Goal: Information Seeking & Learning: Find specific page/section

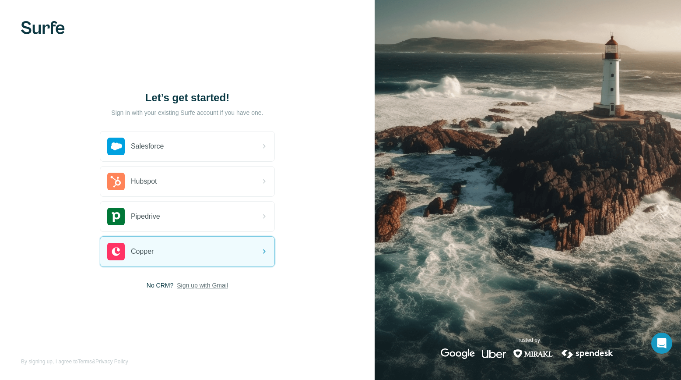
click at [207, 283] on span "Sign up with Gmail" at bounding box center [202, 285] width 51 height 9
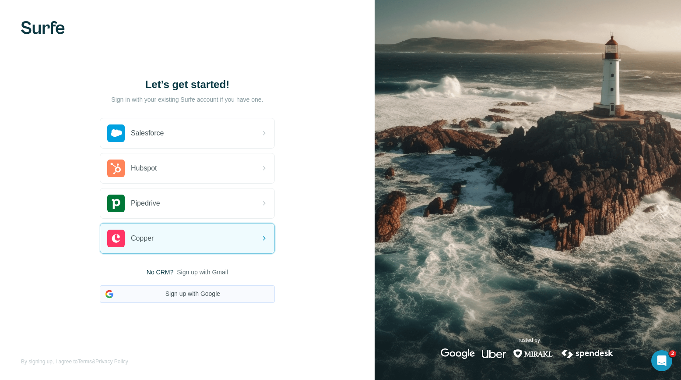
click at [160, 288] on button "Sign up with Google" at bounding box center [187, 294] width 175 height 18
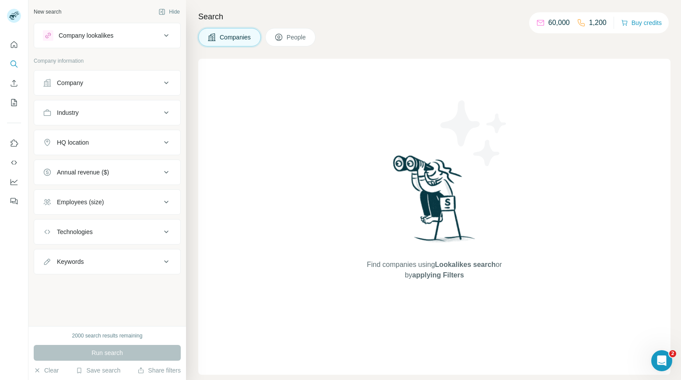
click at [166, 40] on icon at bounding box center [166, 35] width 11 height 11
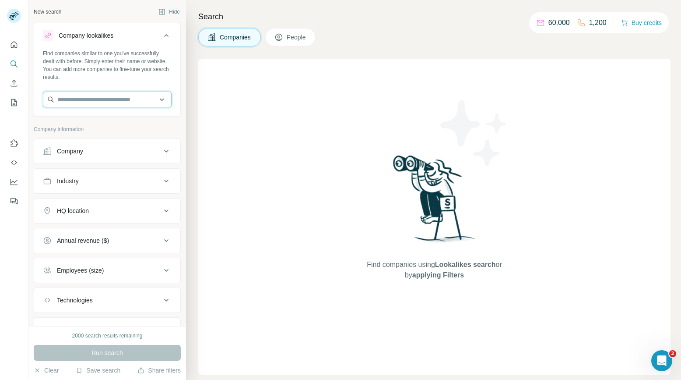
click at [110, 102] on input "text" at bounding box center [107, 100] width 129 height 16
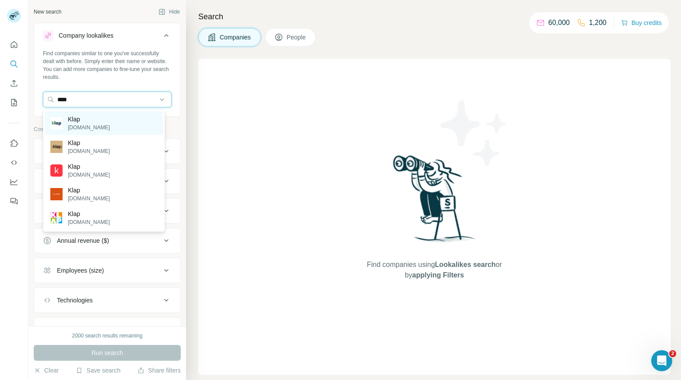
type input "****"
click at [62, 122] on img at bounding box center [56, 123] width 12 height 12
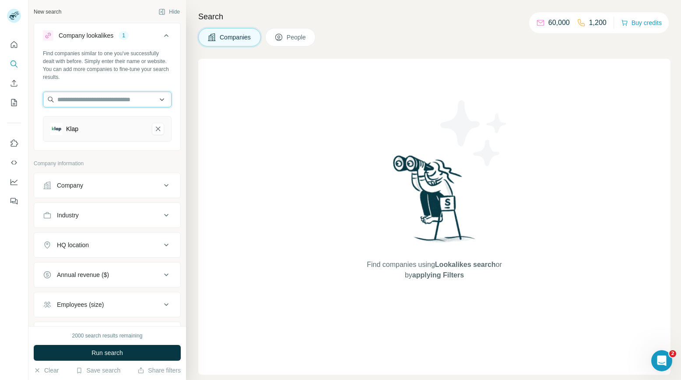
click at [103, 98] on input "text" at bounding box center [107, 100] width 129 height 16
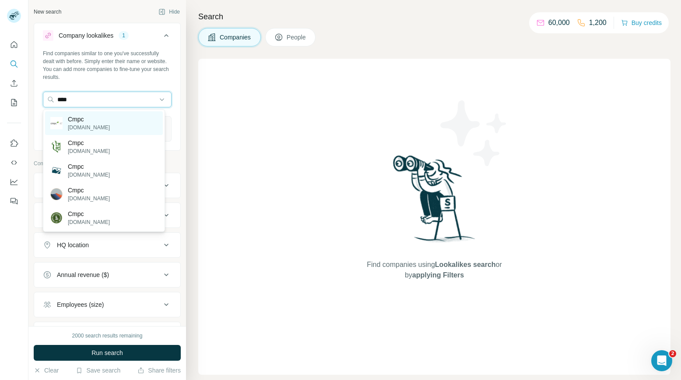
type input "****"
click at [64, 122] on div "Cmpc [DOMAIN_NAME]" at bounding box center [80, 123] width 60 height 17
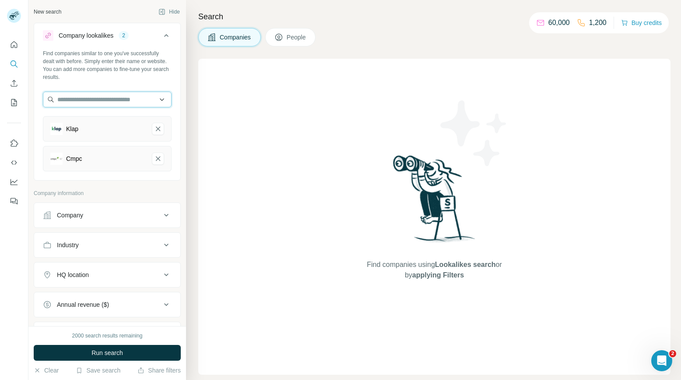
click at [107, 97] on input "text" at bounding box center [107, 100] width 129 height 16
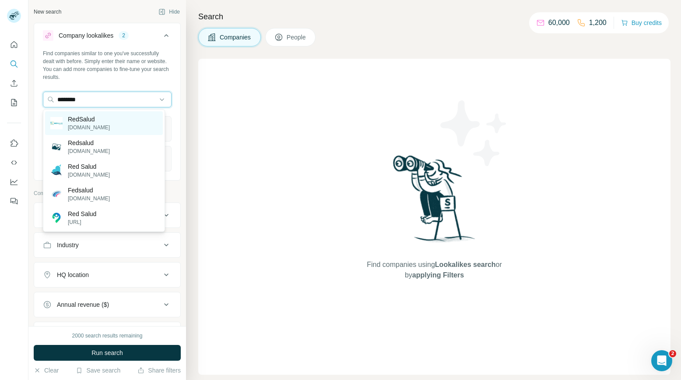
type input "********"
click at [83, 122] on p "RedSalud" at bounding box center [89, 119] width 42 height 9
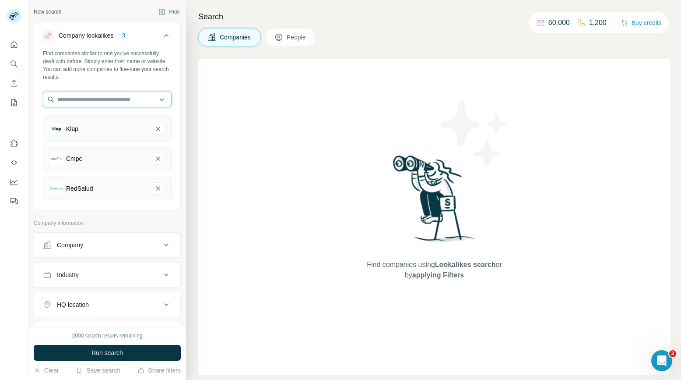
click at [84, 102] on input "text" at bounding box center [107, 100] width 129 height 16
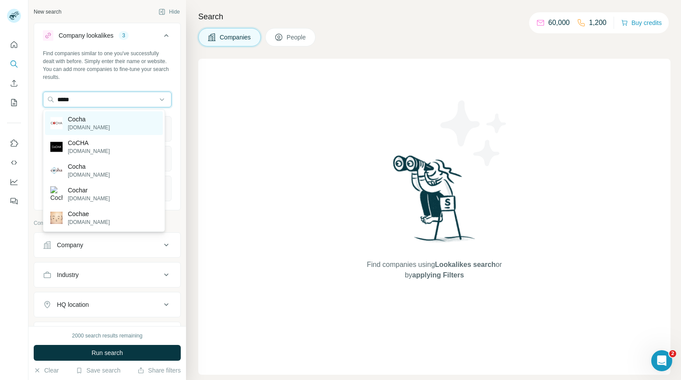
type input "*****"
click at [74, 120] on p "Cocha" at bounding box center [89, 119] width 42 height 9
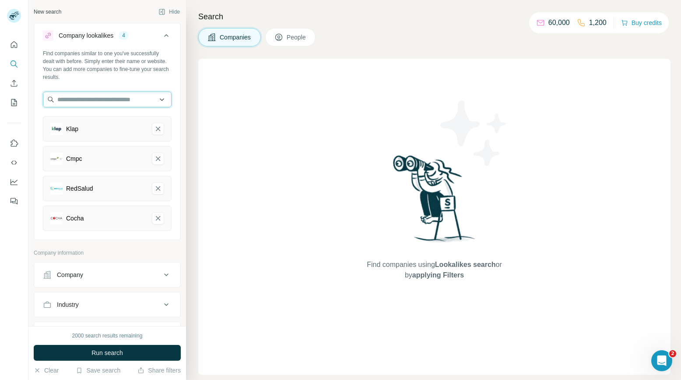
click at [77, 101] on input "text" at bounding box center [107, 100] width 129 height 16
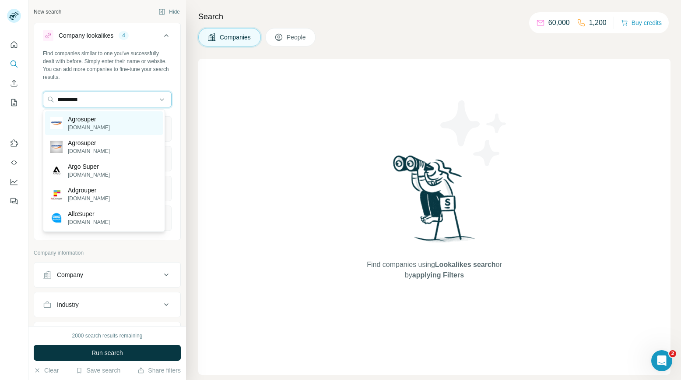
type input "*********"
click at [93, 124] on p "[DOMAIN_NAME]" at bounding box center [89, 127] width 42 height 8
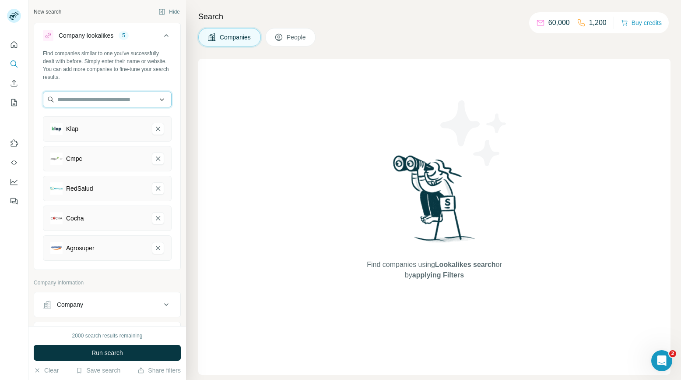
click at [76, 103] on input "text" at bounding box center [107, 100] width 129 height 16
click at [235, 136] on div "Find companies using Lookalikes search or by applying Filters" at bounding box center [434, 217] width 472 height 316
click at [303, 42] on button "People" at bounding box center [290, 37] width 51 height 18
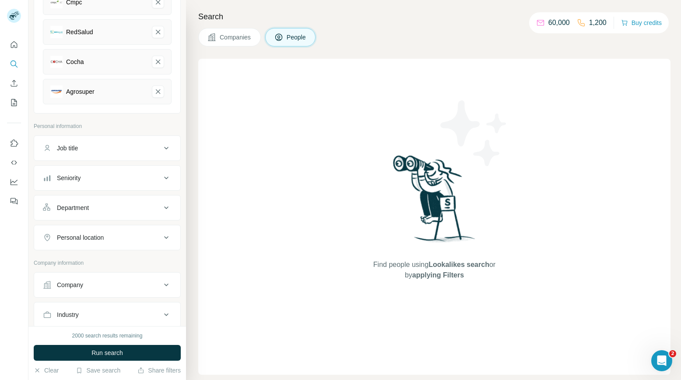
scroll to position [223, 0]
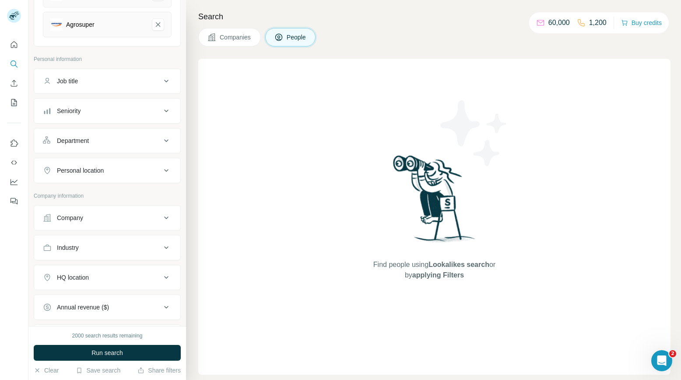
click at [121, 144] on div "Department" at bounding box center [102, 140] width 118 height 9
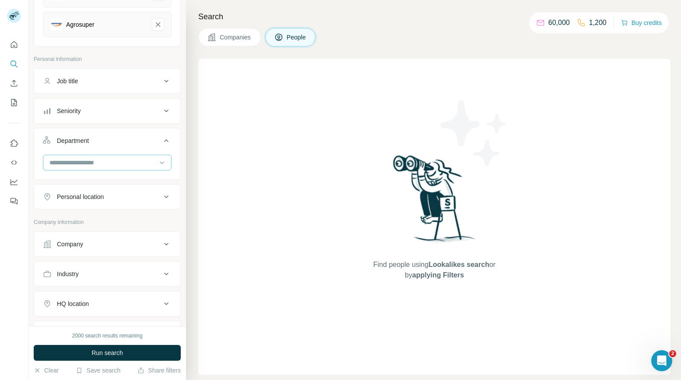
click at [127, 161] on input at bounding box center [103, 163] width 108 height 10
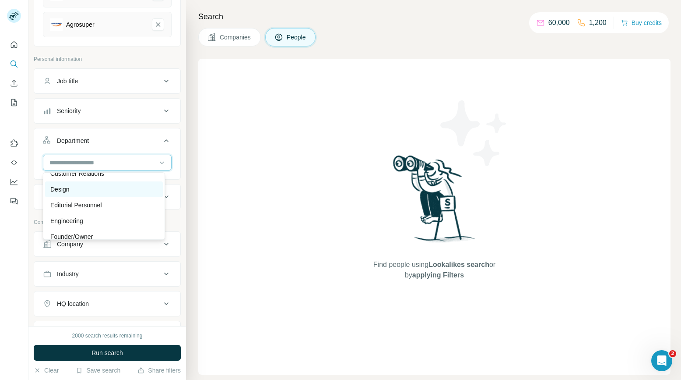
scroll to position [47, 0]
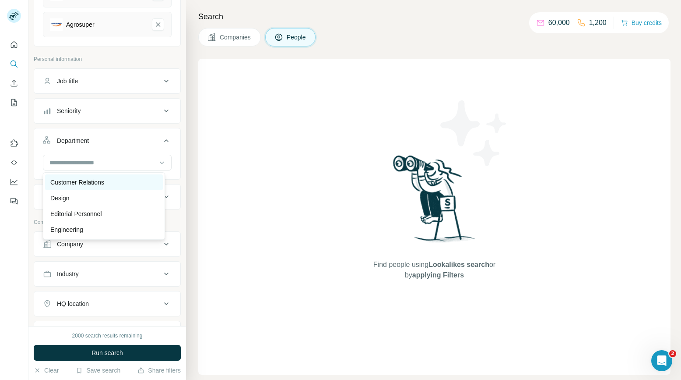
click at [81, 186] on p "Customer Relations" at bounding box center [77, 182] width 54 height 9
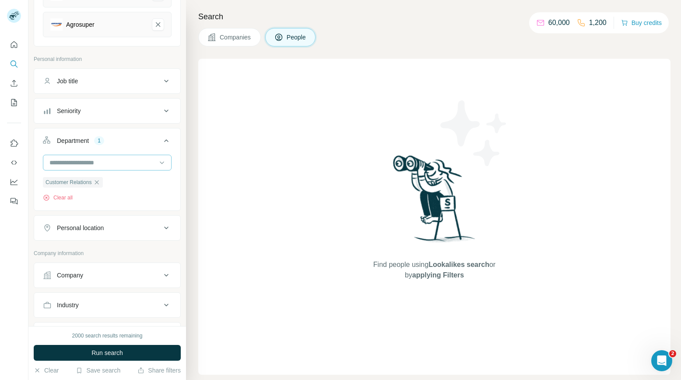
click at [137, 166] on input at bounding box center [103, 163] width 108 height 10
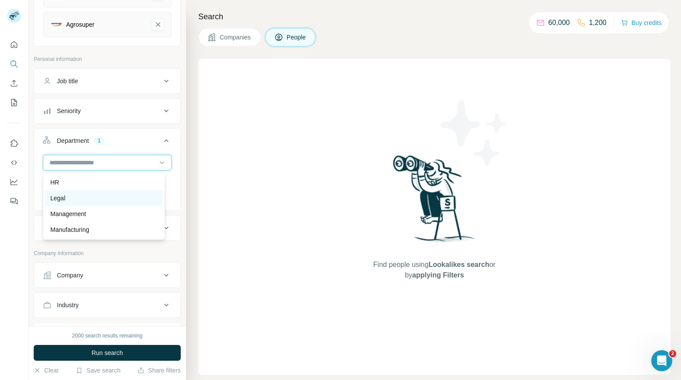
scroll to position [158, 0]
click at [88, 203] on div "Management" at bounding box center [104, 198] width 118 height 16
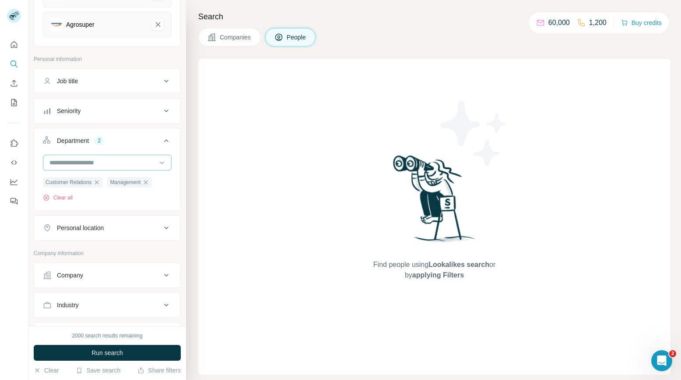
click at [125, 165] on input at bounding box center [103, 163] width 108 height 10
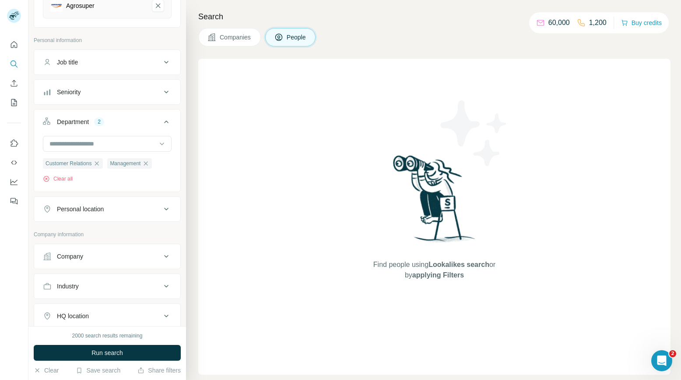
scroll to position [243, 0]
click at [98, 144] on input at bounding box center [103, 143] width 108 height 10
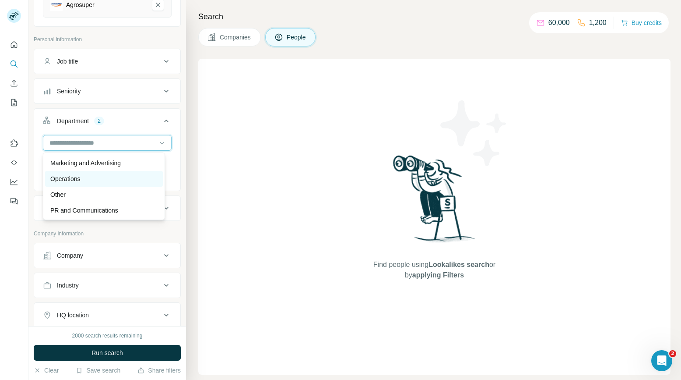
scroll to position [147, 0]
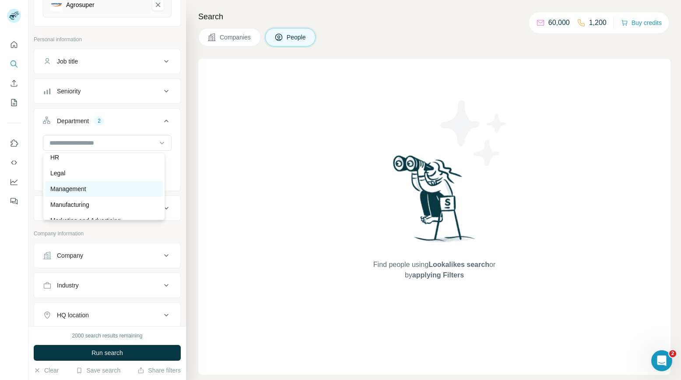
click at [85, 187] on p "Management" at bounding box center [68, 188] width 36 height 9
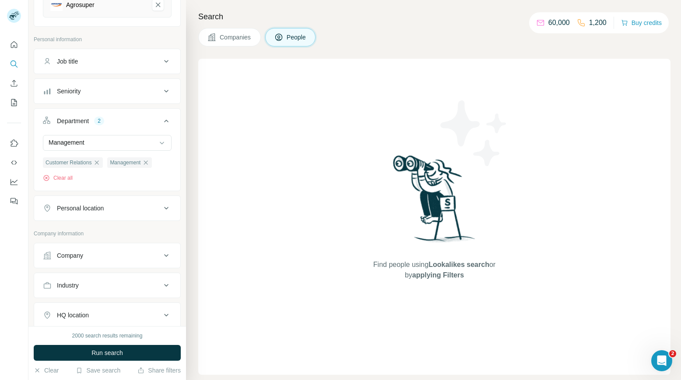
scroll to position [308, 0]
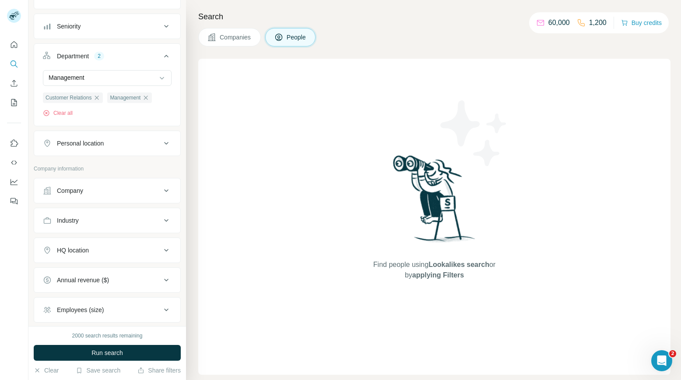
click at [143, 145] on div "Personal location" at bounding box center [102, 143] width 118 height 9
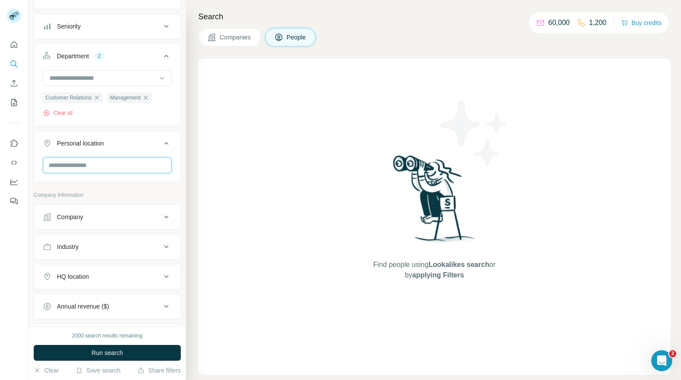
click at [100, 161] on input "text" at bounding box center [107, 165] width 129 height 16
type input "****"
type input "*****"
click at [157, 187] on icon at bounding box center [152, 188] width 11 height 11
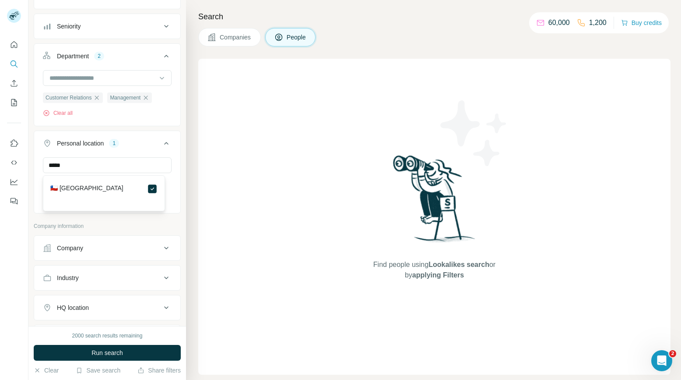
click at [188, 146] on div "Search Companies People Find people using Lookalikes search or by applying Filt…" at bounding box center [433, 190] width 495 height 380
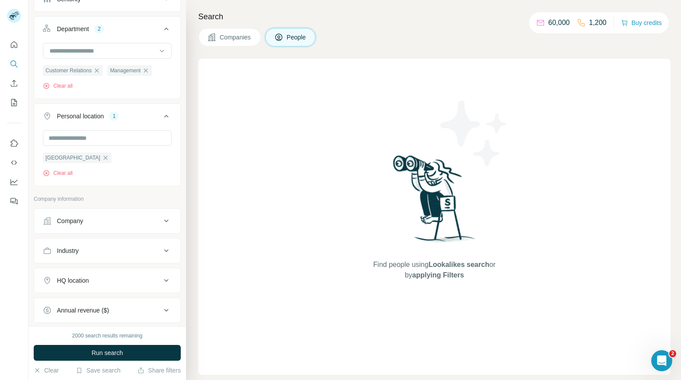
scroll to position [447, 0]
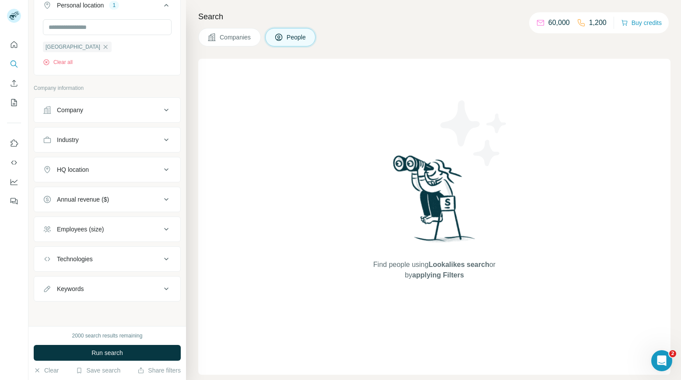
click at [125, 174] on button "HQ location" at bounding box center [107, 169] width 146 height 21
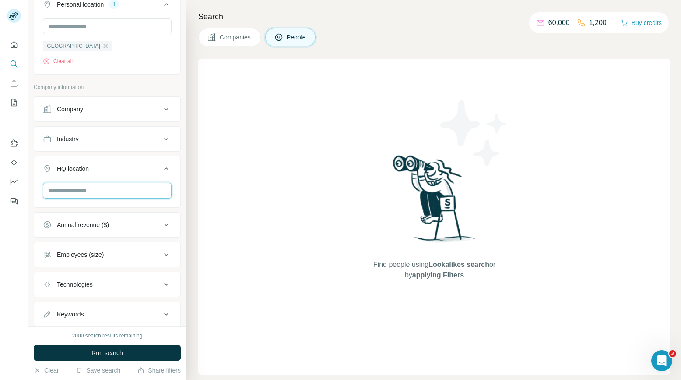
type input "*"
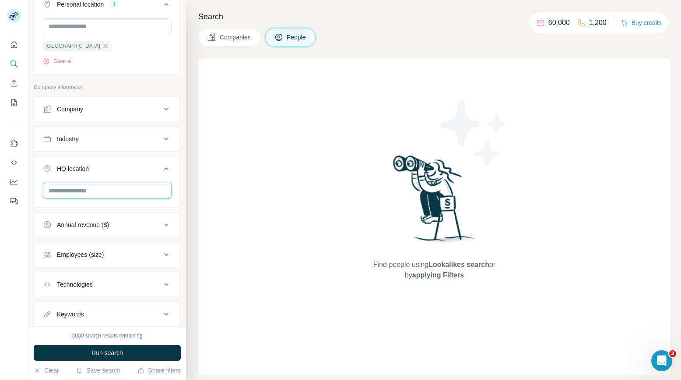
type input "*"
click at [88, 189] on input "text" at bounding box center [107, 191] width 129 height 16
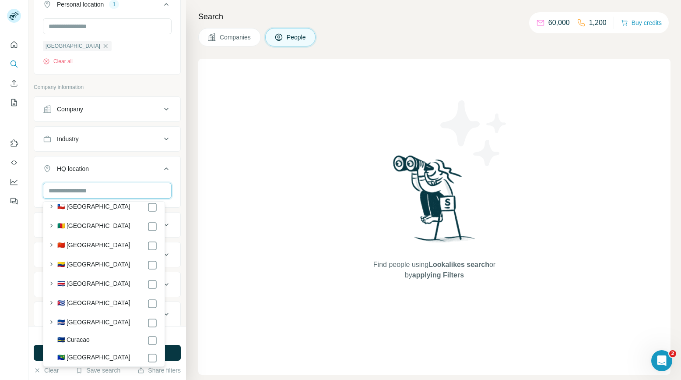
scroll to position [851, 0]
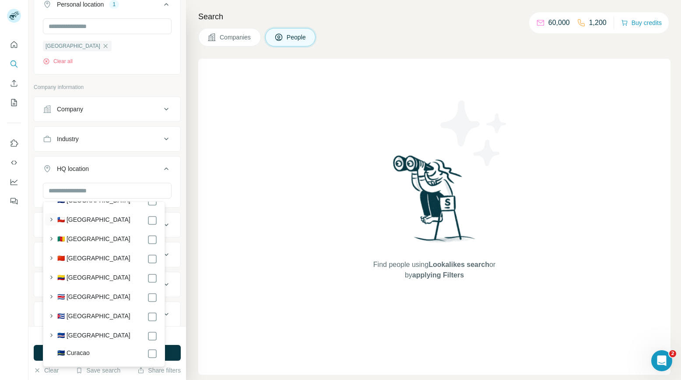
click at [53, 218] on icon "button" at bounding box center [51, 219] width 9 height 9
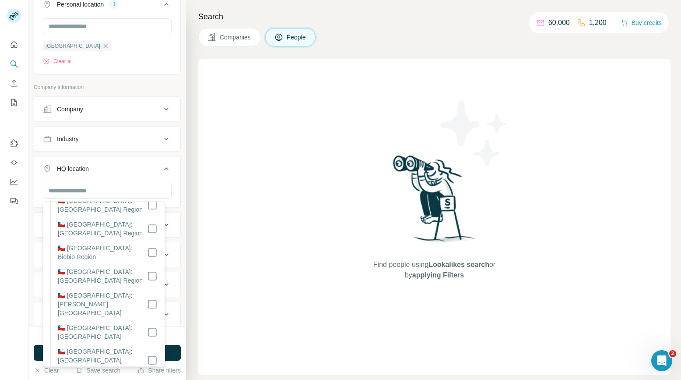
scroll to position [1042, 0]
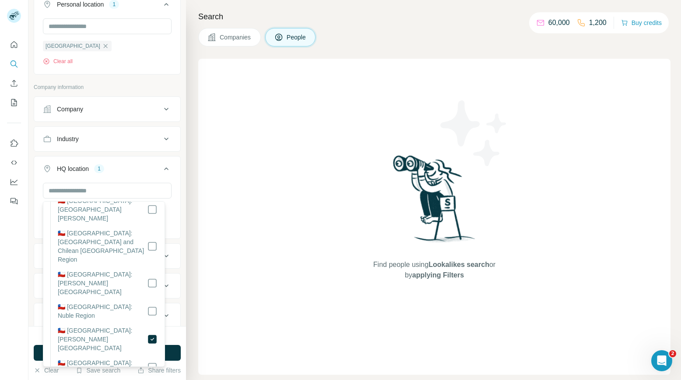
scroll to position [1067, 0]
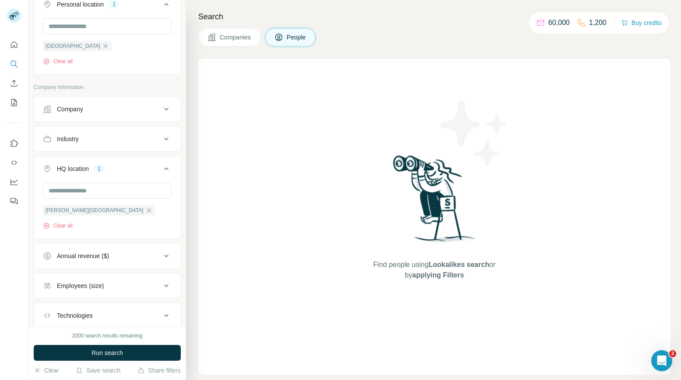
click at [173, 198] on div "[PERSON_NAME][GEOGRAPHIC_DATA] Clear all" at bounding box center [107, 210] width 146 height 54
click at [108, 197] on input "text" at bounding box center [107, 191] width 129 height 16
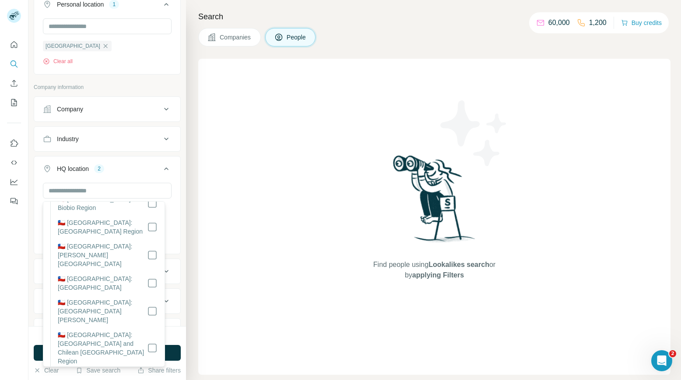
scroll to position [1012, 0]
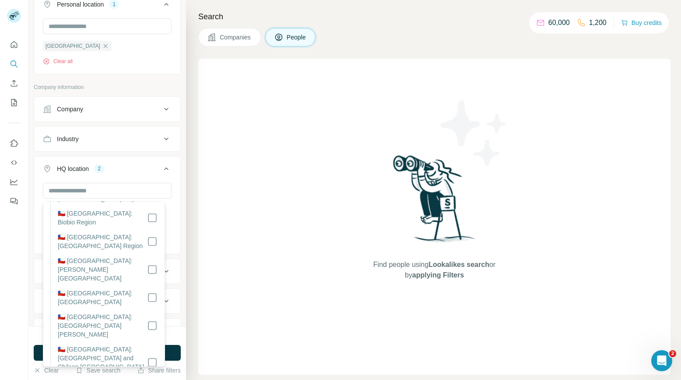
click at [171, 183] on div "[PERSON_NAME][GEOGRAPHIC_DATA] [GEOGRAPHIC_DATA] Clear all" at bounding box center [107, 217] width 146 height 69
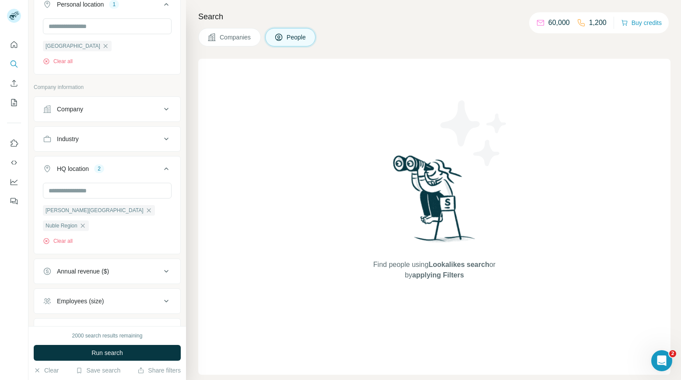
scroll to position [520, 0]
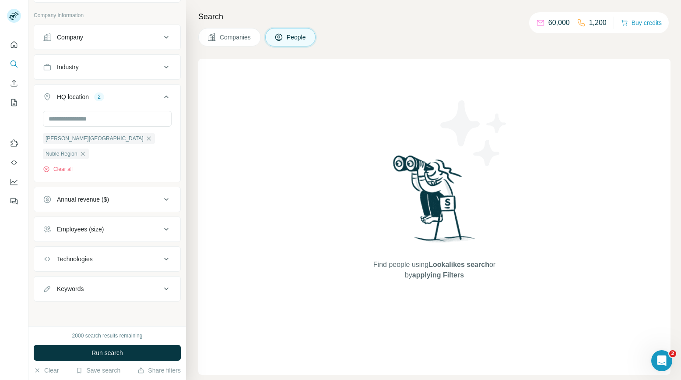
click at [99, 229] on div "Employees (size)" at bounding box center [80, 229] width 47 height 9
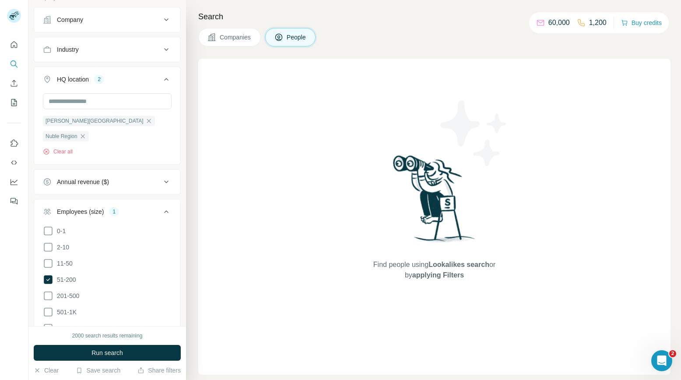
click at [59, 289] on ul "0-1 2-10 11-50 [PHONE_NUMBER] 501-1K 1K-5K 5K-10K 10K-50K 50K-100K 100K-500K 50…" at bounding box center [107, 320] width 129 height 189
click at [179, 183] on div "New search Hide Company lookalikes 5 Find companies similar to one you've succe…" at bounding box center [107, 163] width 158 height 326
click at [164, 213] on icon at bounding box center [166, 211] width 4 height 3
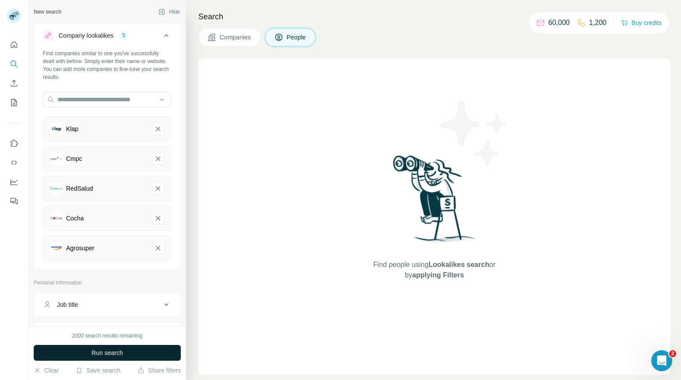
scroll to position [2, 0]
click at [115, 350] on span "Run search" at bounding box center [108, 352] width 32 height 9
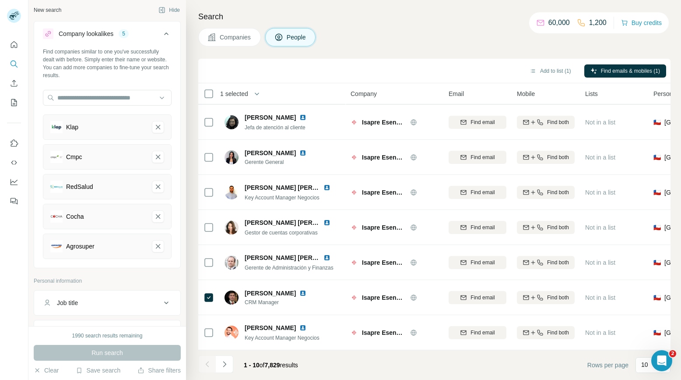
scroll to position [0, 0]
